Goal: Find specific page/section: Find specific page/section

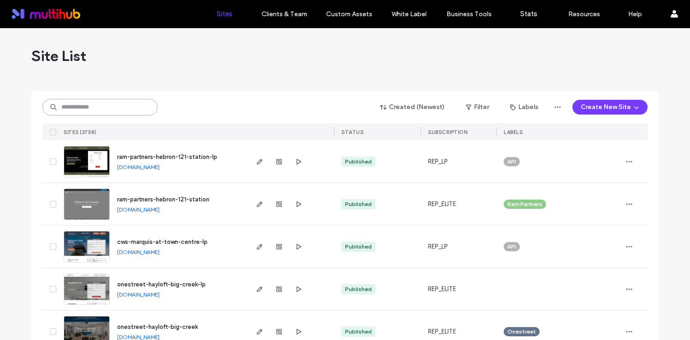
click at [95, 110] on input at bounding box center [99, 107] width 115 height 17
paste input "**********"
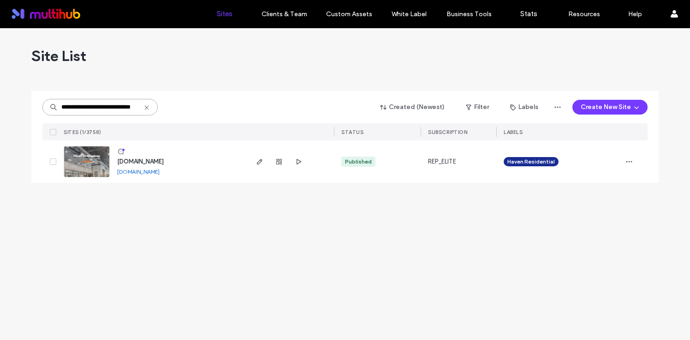
type input "**********"
click at [143, 160] on span "www.mavenbroadway.com" at bounding box center [140, 161] width 47 height 7
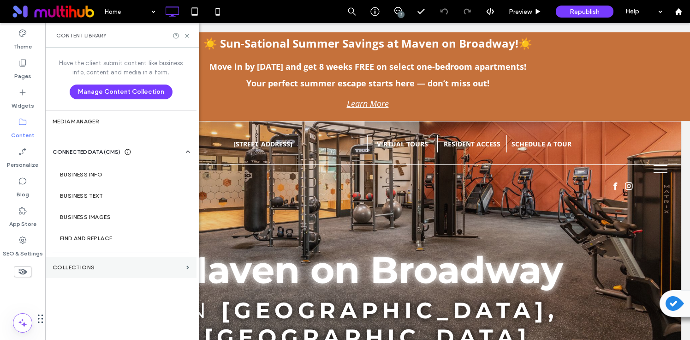
click at [101, 264] on label "Collections" at bounding box center [118, 267] width 130 height 6
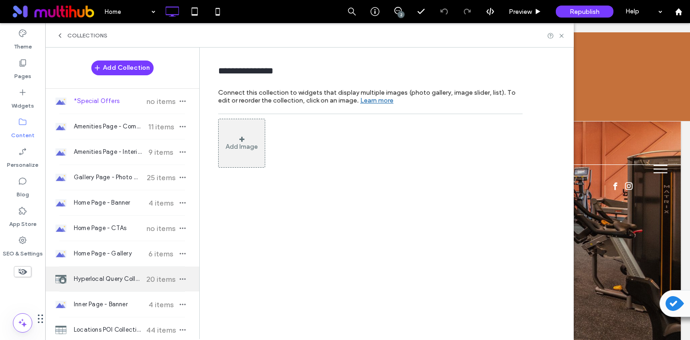
click at [100, 278] on span "Hyperlocal Query Collection" at bounding box center [108, 278] width 69 height 9
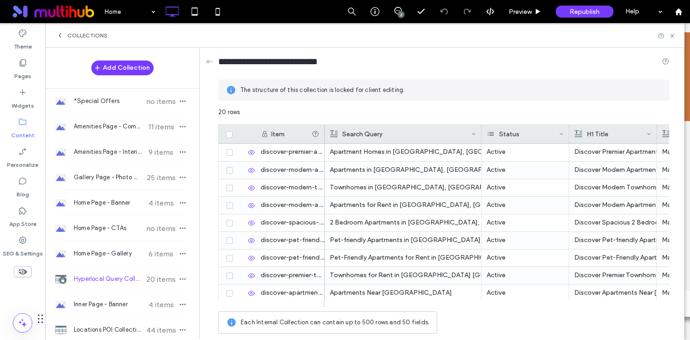
drag, startPoint x: 412, startPoint y: 135, endPoint x: 480, endPoint y: 131, distance: 68.8
click at [480, 131] on div at bounding box center [482, 134] width 4 height 18
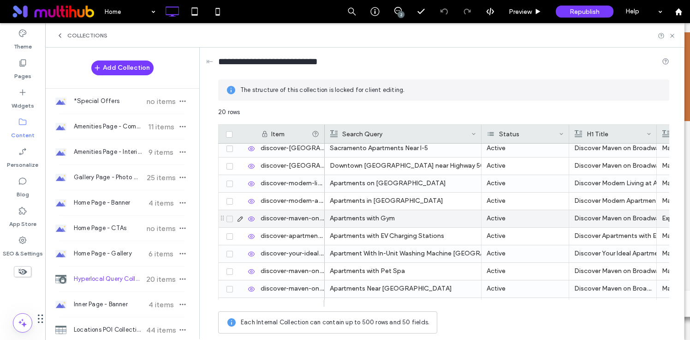
scroll to position [197, 0]
click at [669, 34] on icon at bounding box center [672, 35] width 7 height 7
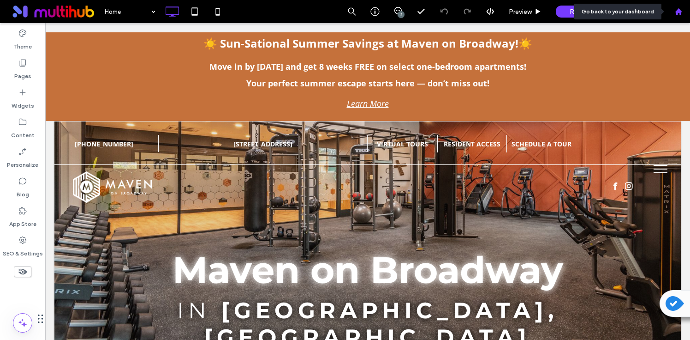
click at [681, 16] on div at bounding box center [678, 11] width 23 height 23
